Goal: Information Seeking & Learning: Check status

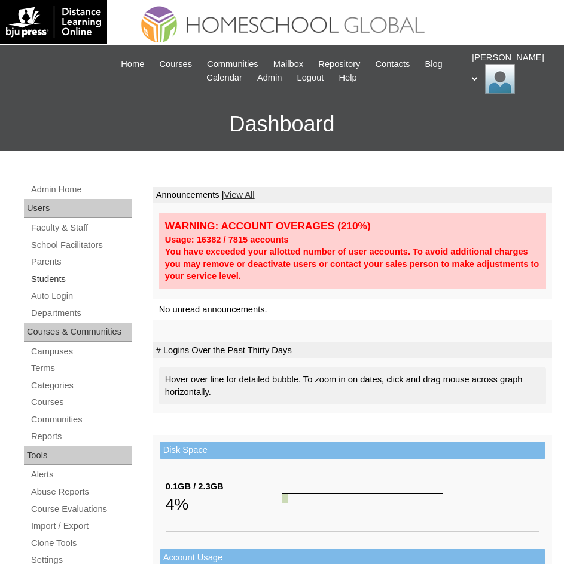
click at [69, 276] on link "Students" at bounding box center [81, 279] width 102 height 15
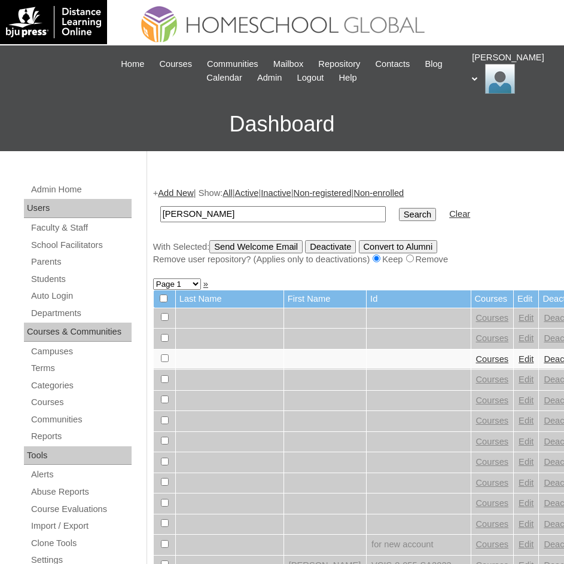
type input "[PERSON_NAME]"
click at [399, 218] on input "Search" at bounding box center [417, 214] width 37 height 13
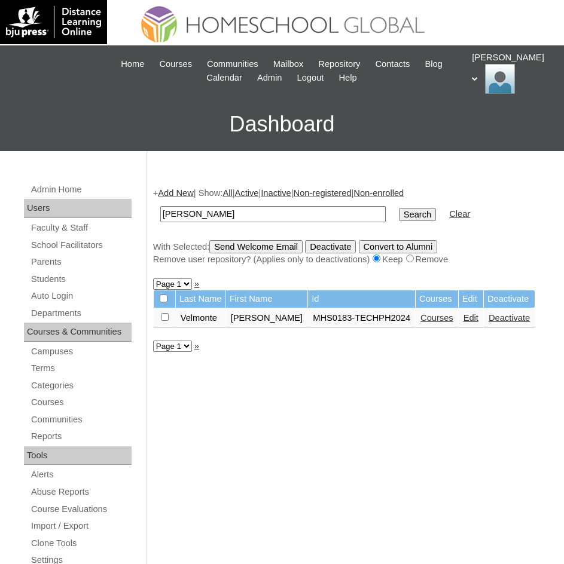
click at [426, 320] on link "Courses" at bounding box center [436, 318] width 33 height 10
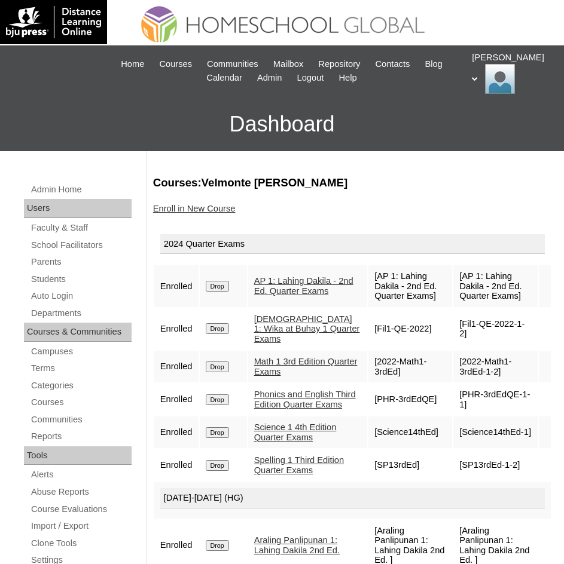
click at [278, 293] on link "AP 1: Lahing Dakila - 2nd Ed. Quarter Exams" at bounding box center [303, 286] width 99 height 20
